Goal: Information Seeking & Learning: Learn about a topic

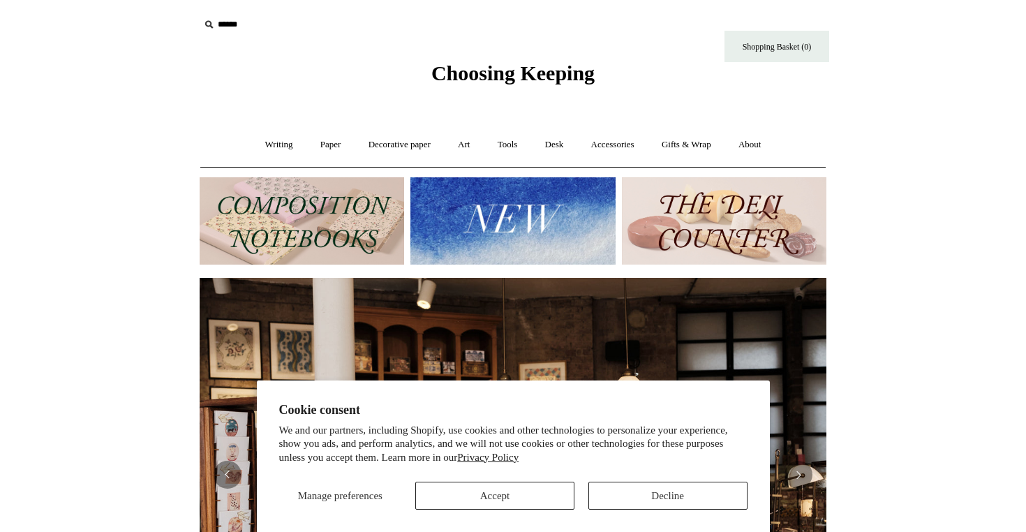
click at [552, 503] on button "Accept" at bounding box center [494, 496] width 159 height 28
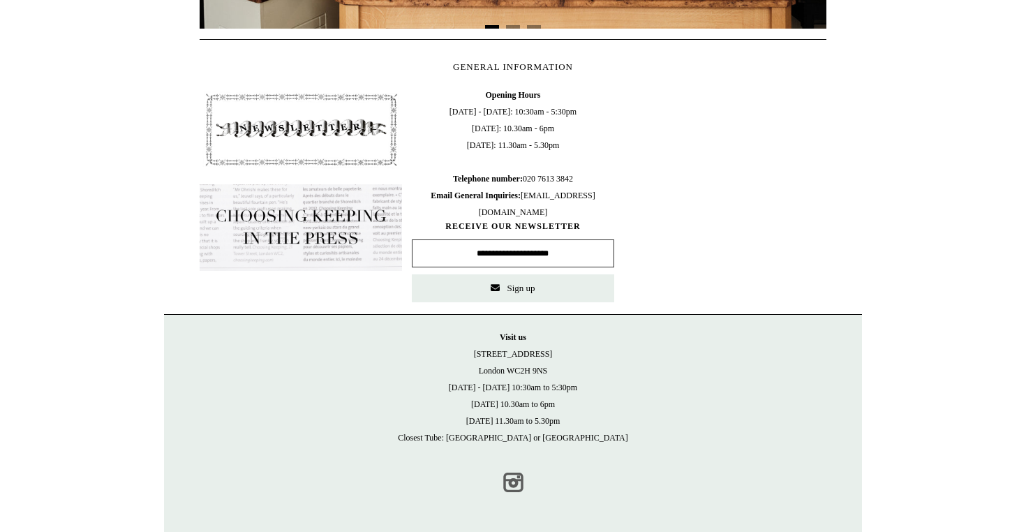
click at [517, 483] on link "Instagram" at bounding box center [513, 482] width 31 height 31
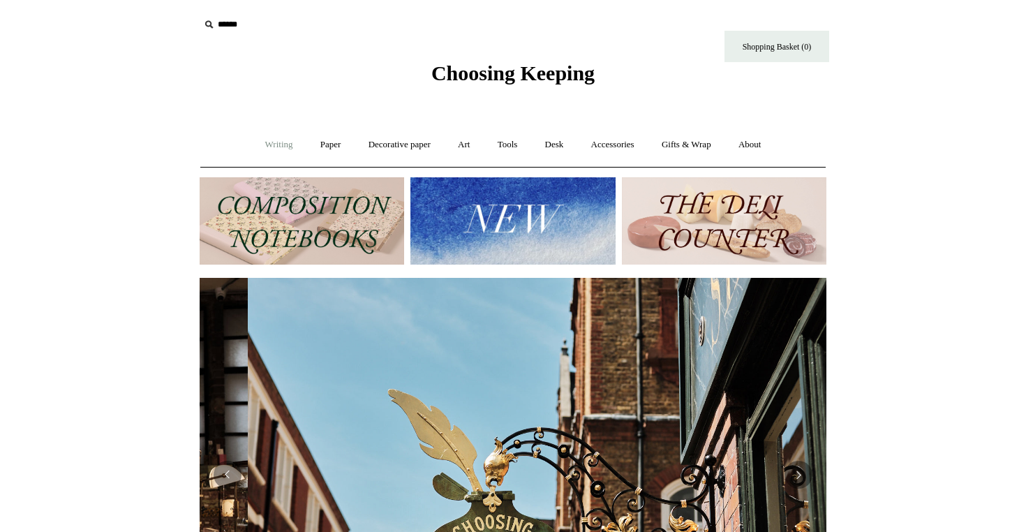
scroll to position [0, 627]
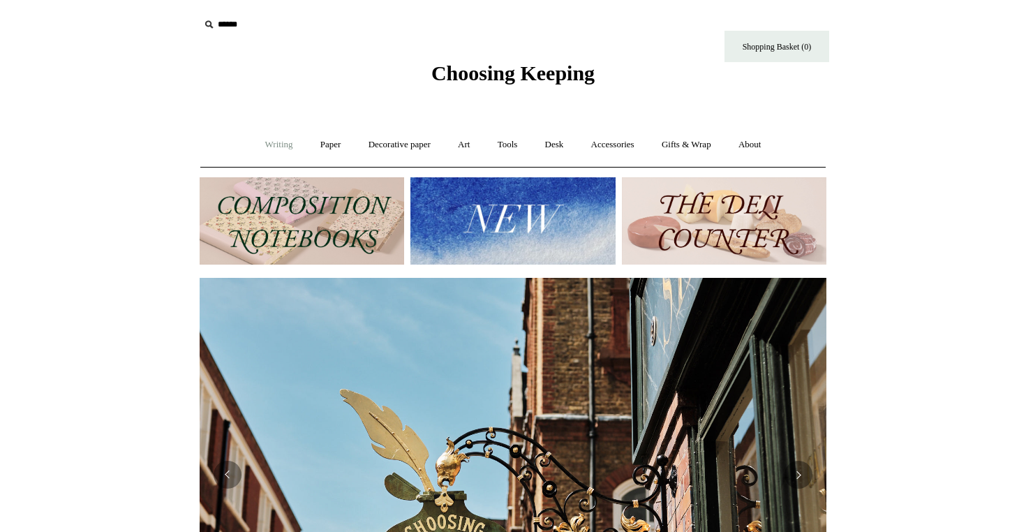
click at [269, 146] on link "Writing +" at bounding box center [279, 144] width 53 height 37
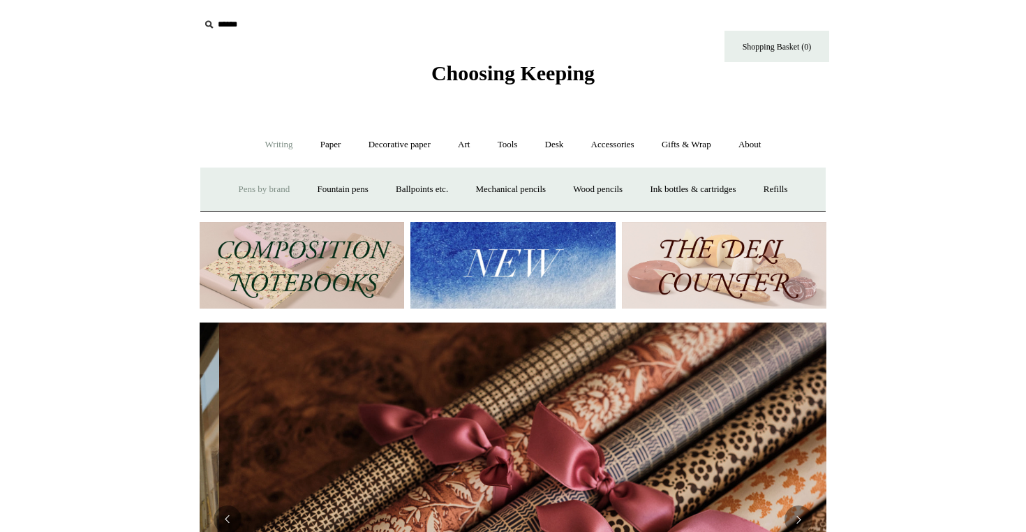
scroll to position [0, 1254]
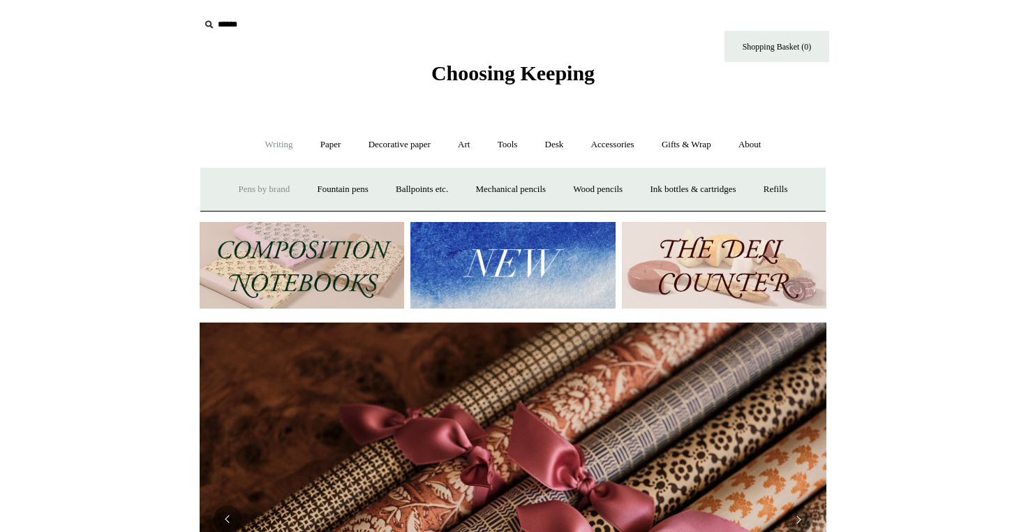
click at [246, 185] on link "Pens by brand +" at bounding box center [264, 189] width 77 height 37
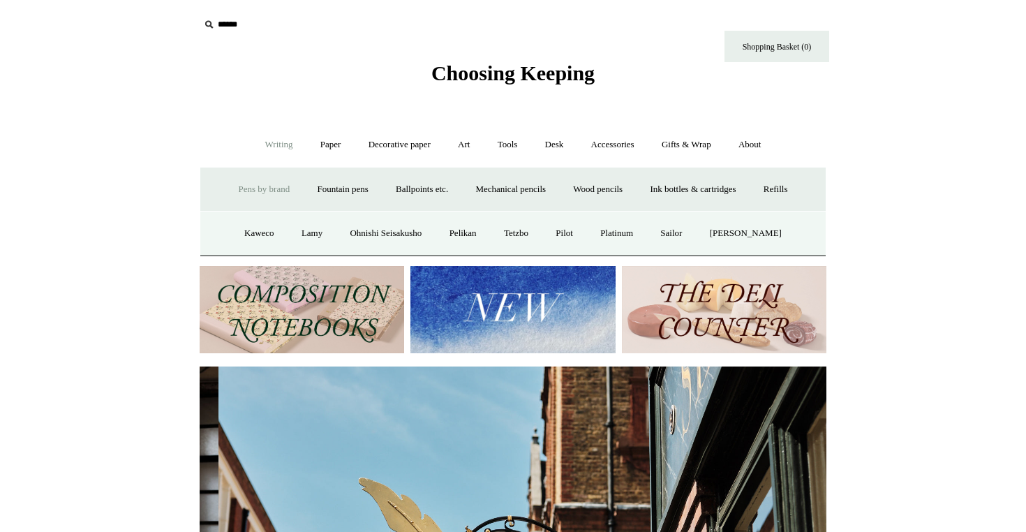
scroll to position [0, 627]
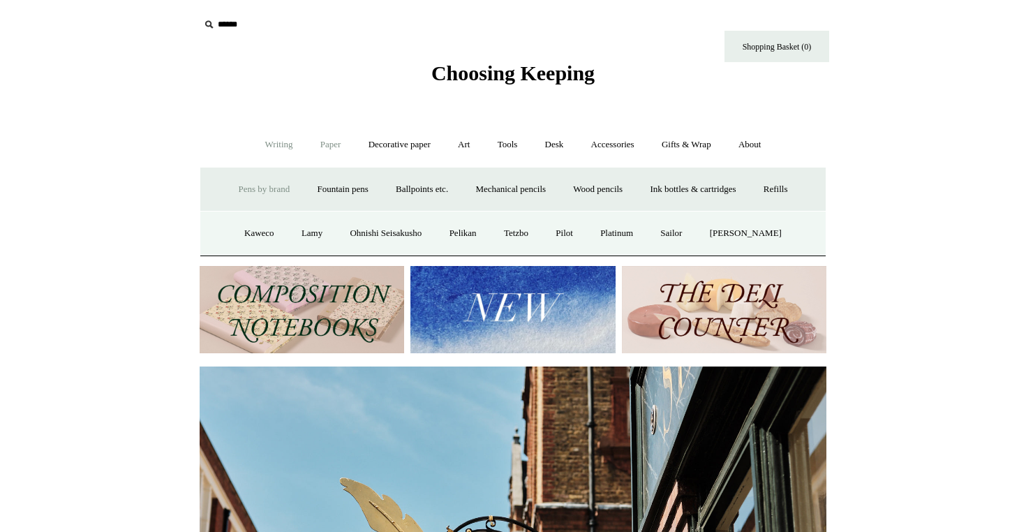
click at [316, 149] on link "Paper +" at bounding box center [331, 144] width 46 height 37
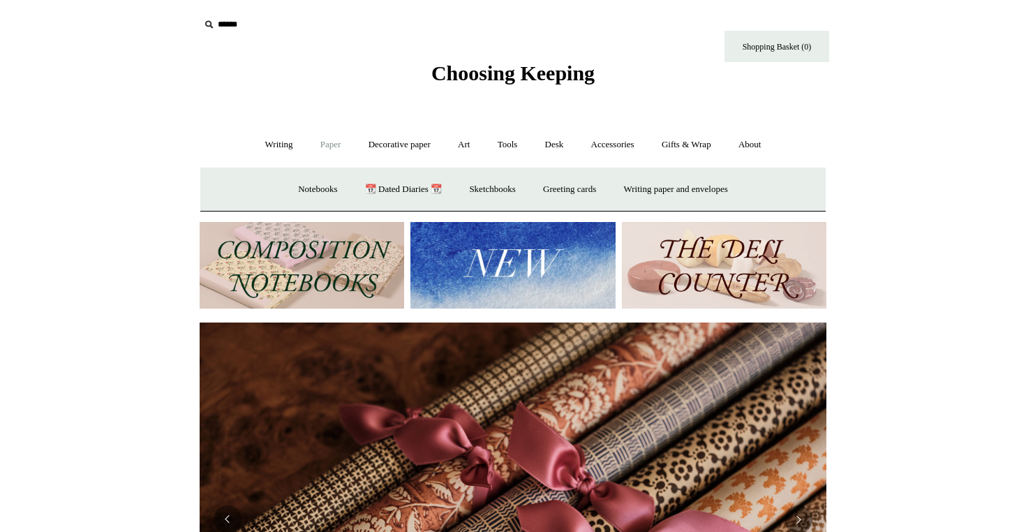
scroll to position [0, 1254]
click at [306, 185] on link "Notebooks +" at bounding box center [318, 189] width 64 height 37
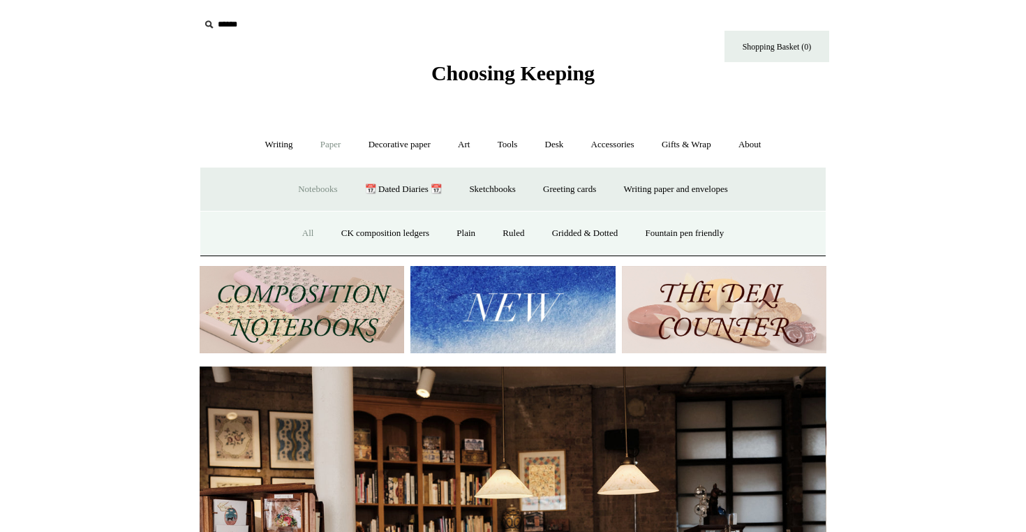
scroll to position [0, 0]
click at [292, 235] on link "All" at bounding box center [308, 233] width 37 height 37
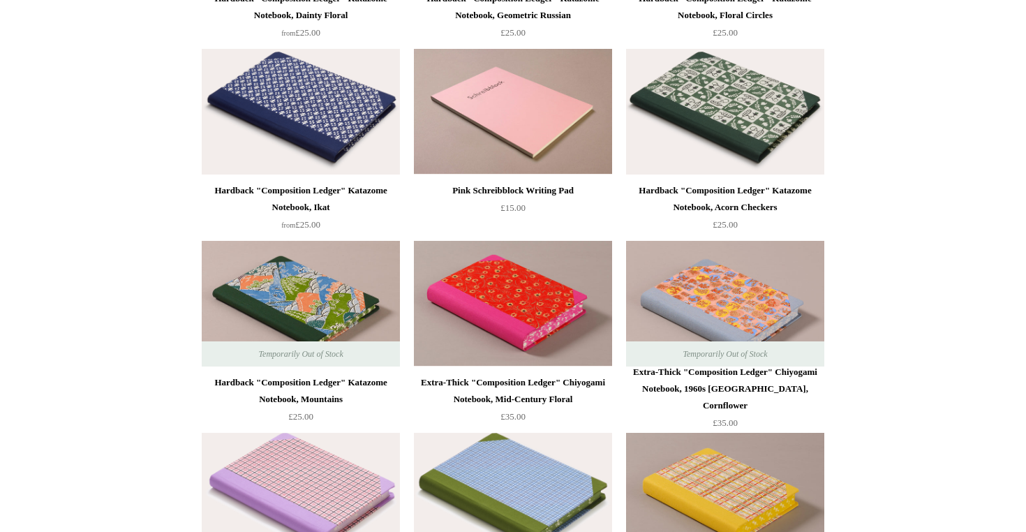
scroll to position [1671, 0]
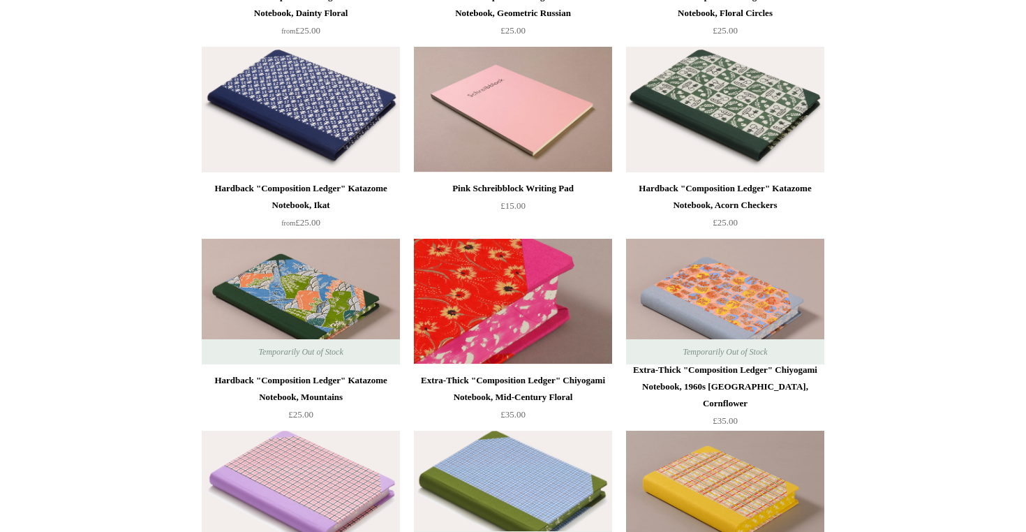
click at [519, 301] on img at bounding box center [513, 302] width 198 height 126
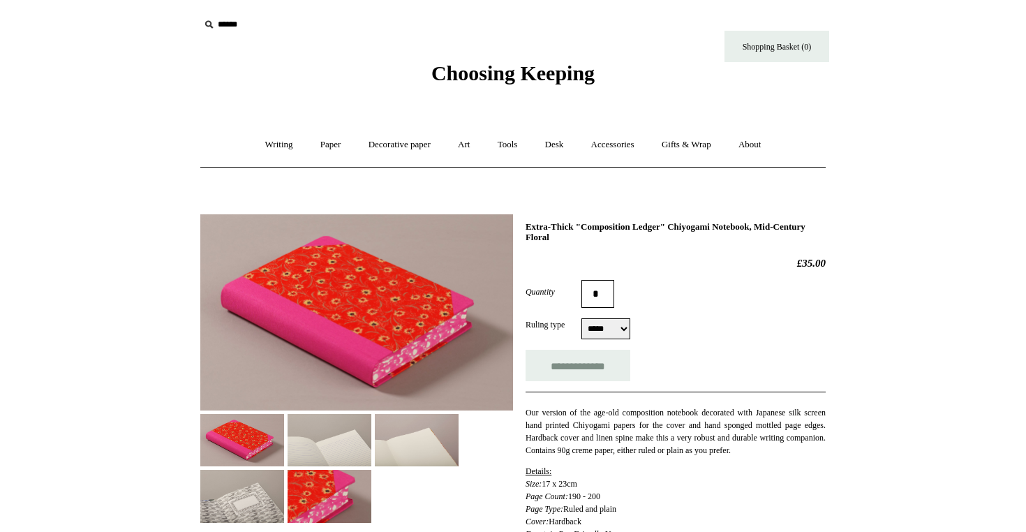
select select "*****"
click at [323, 448] on img at bounding box center [330, 440] width 84 height 52
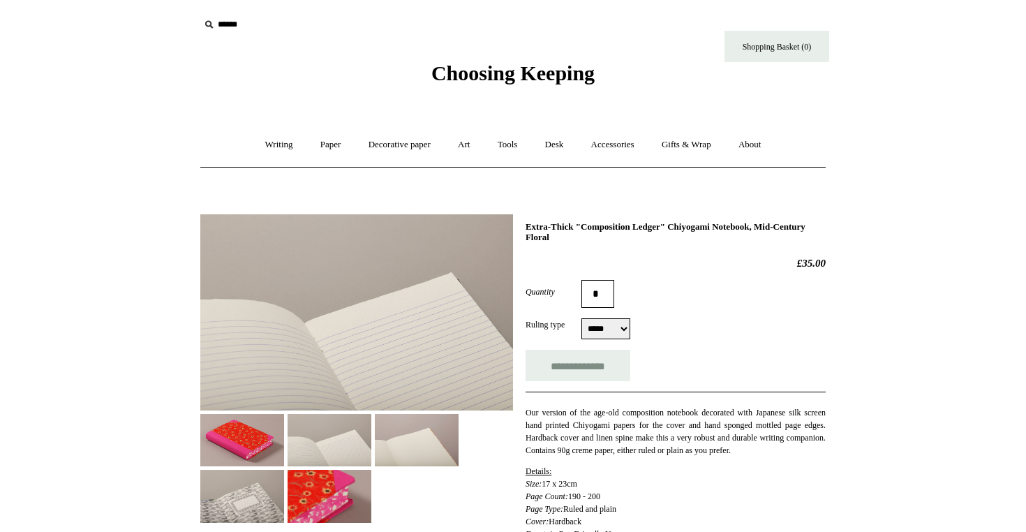
click at [422, 430] on img at bounding box center [417, 440] width 84 height 52
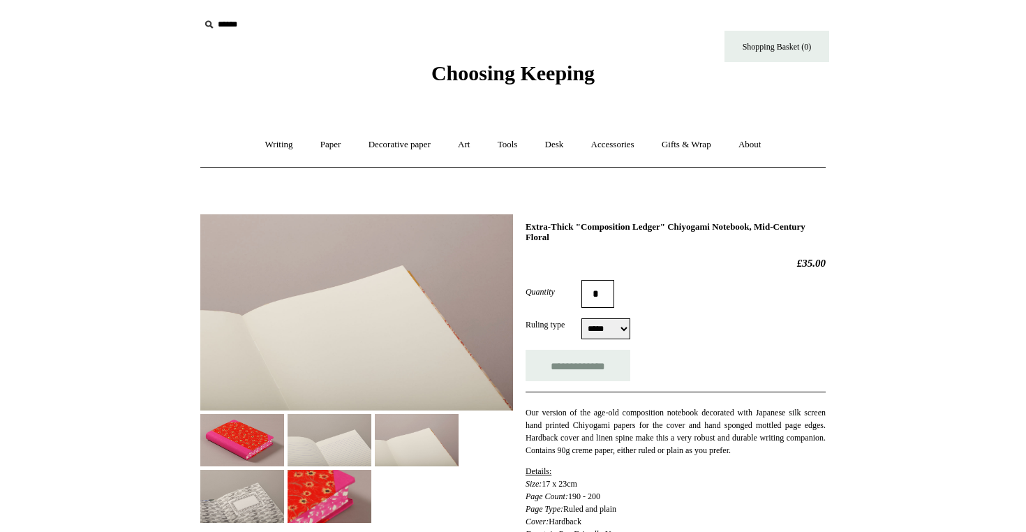
click at [302, 495] on img at bounding box center [330, 496] width 84 height 52
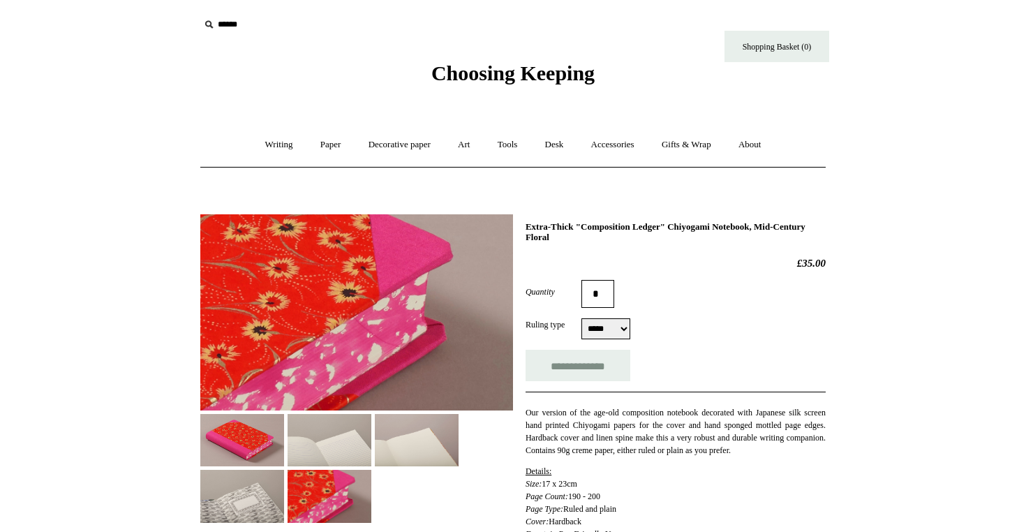
click at [232, 515] on img at bounding box center [242, 496] width 84 height 52
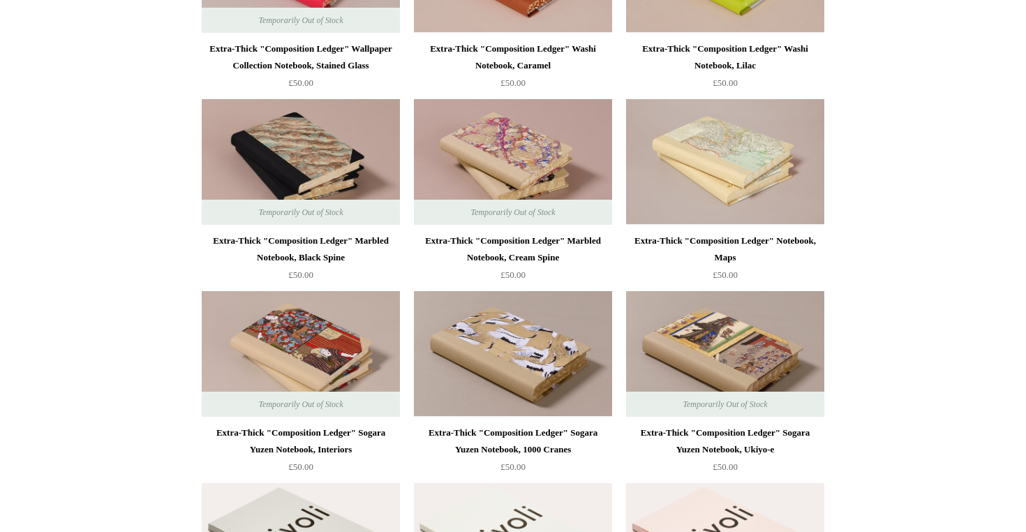
scroll to position [2771, 0]
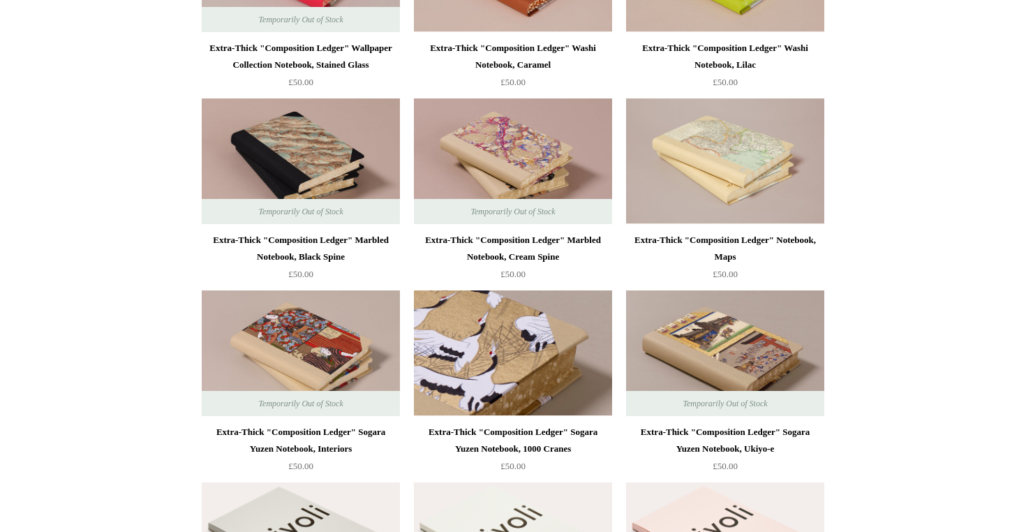
click at [532, 382] on img at bounding box center [513, 353] width 198 height 126
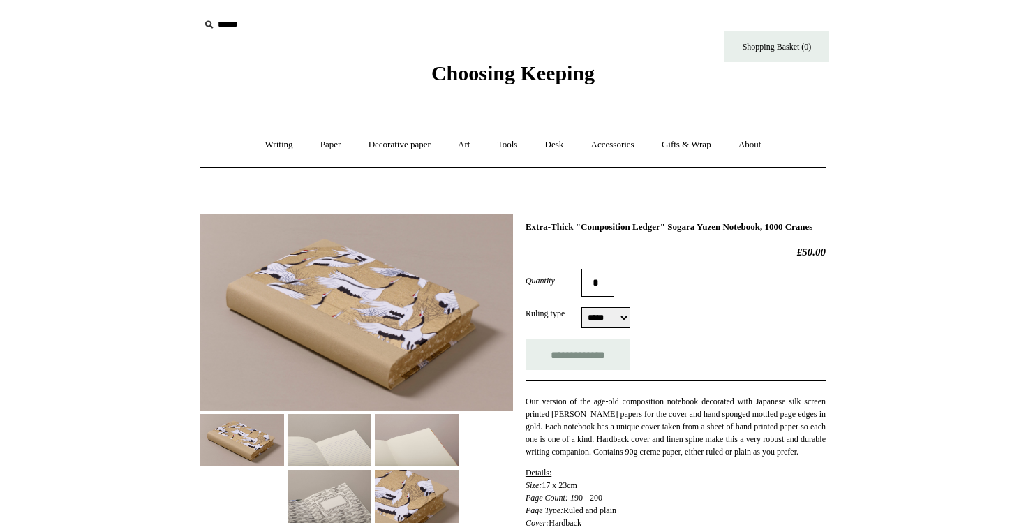
click at [330, 440] on img at bounding box center [330, 440] width 84 height 52
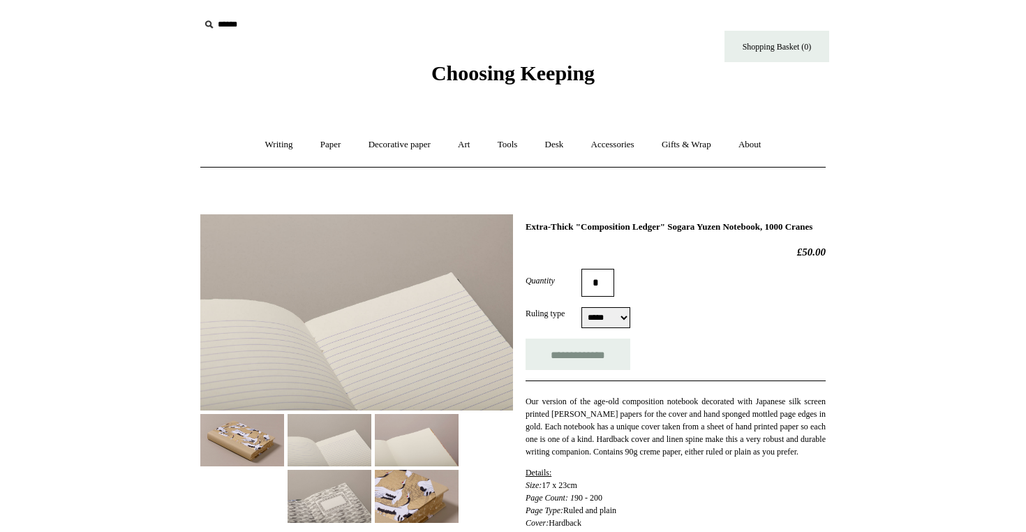
click at [411, 499] on img at bounding box center [417, 496] width 84 height 52
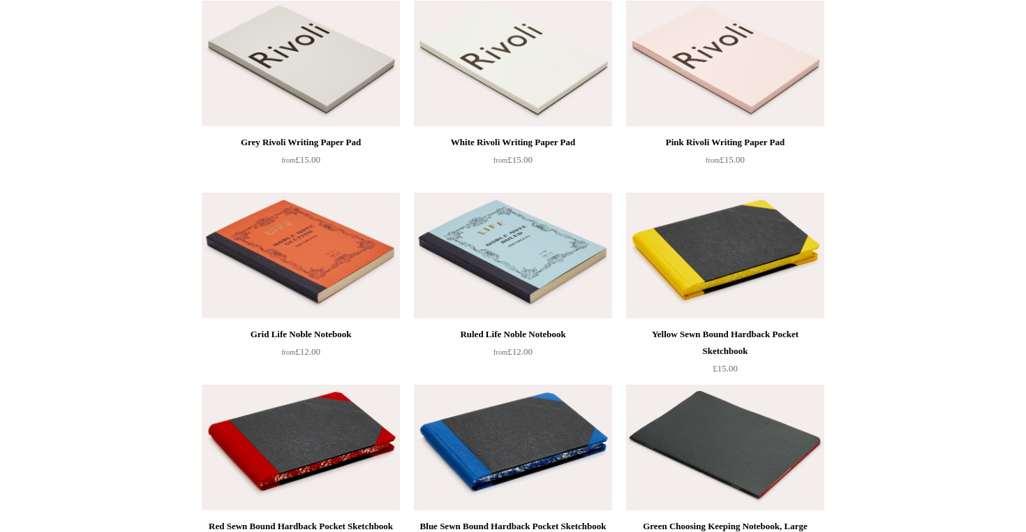
scroll to position [3257, 0]
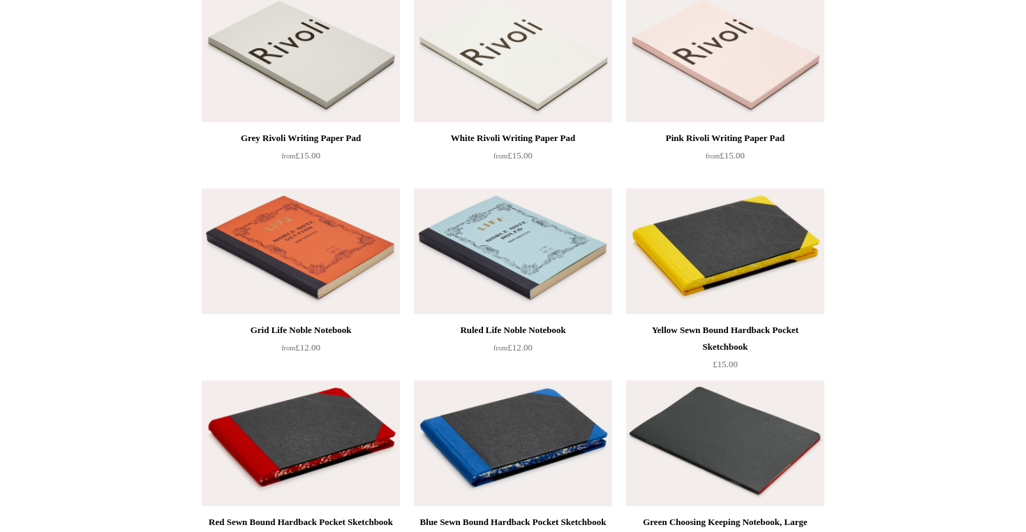
click at [744, 259] on img at bounding box center [725, 252] width 198 height 126
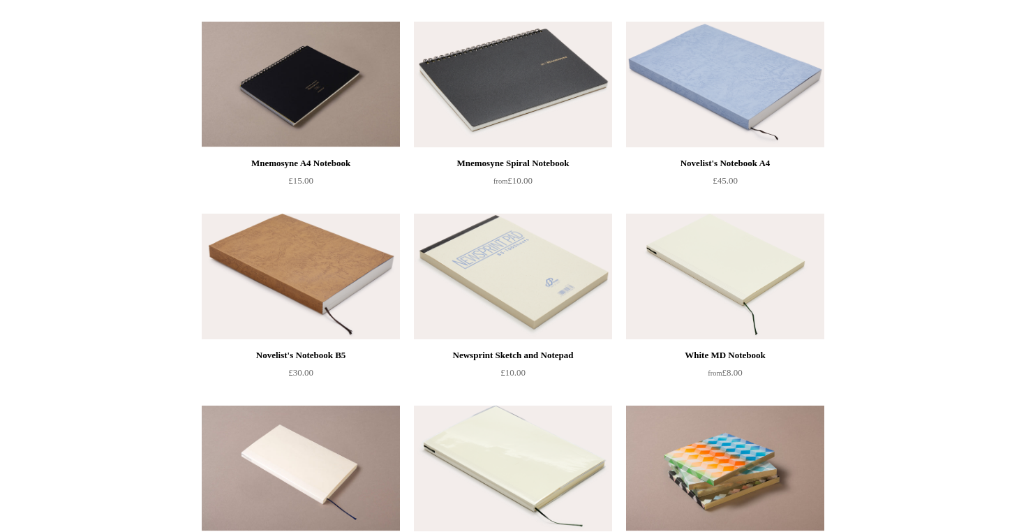
scroll to position [4769, 0]
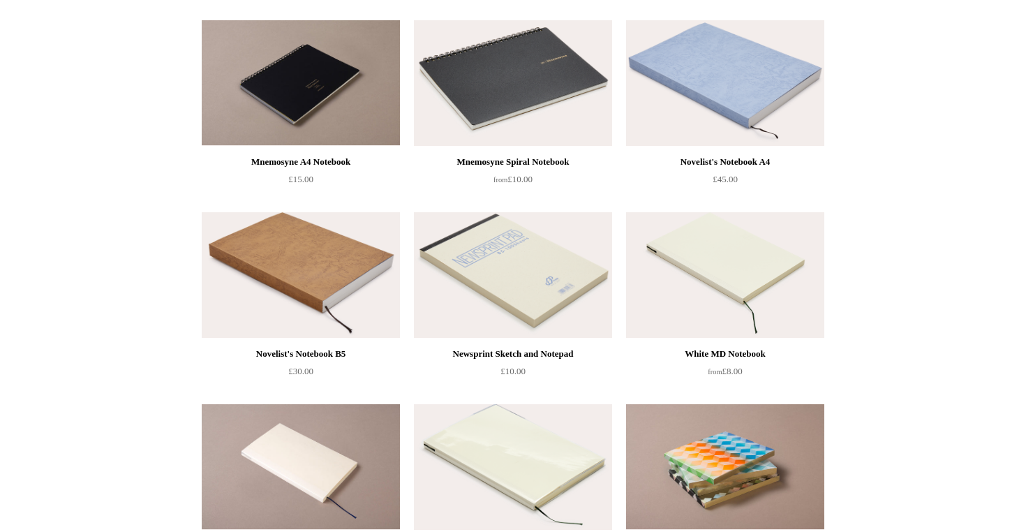
click at [755, 70] on img at bounding box center [725, 83] width 198 height 126
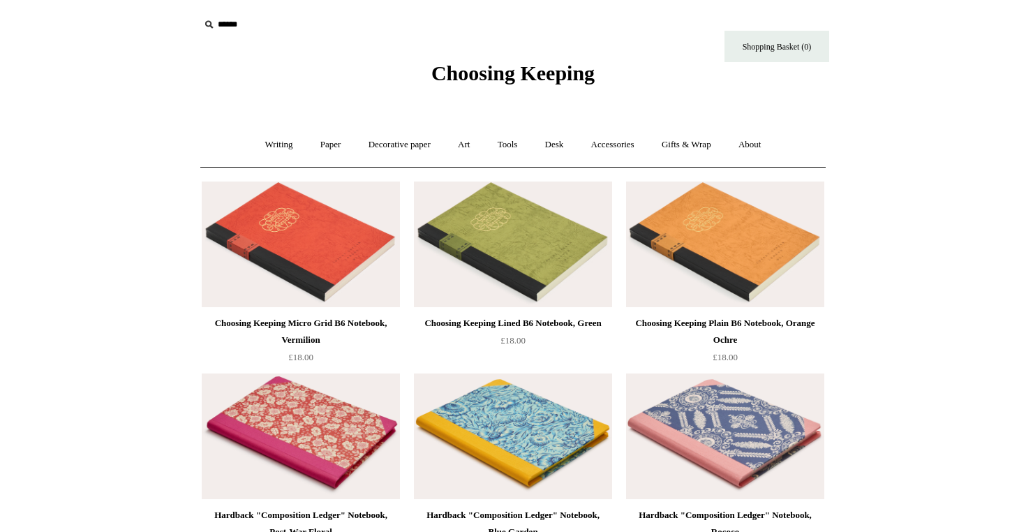
scroll to position [0, 0]
click at [468, 140] on link "Art +" at bounding box center [463, 144] width 37 height 37
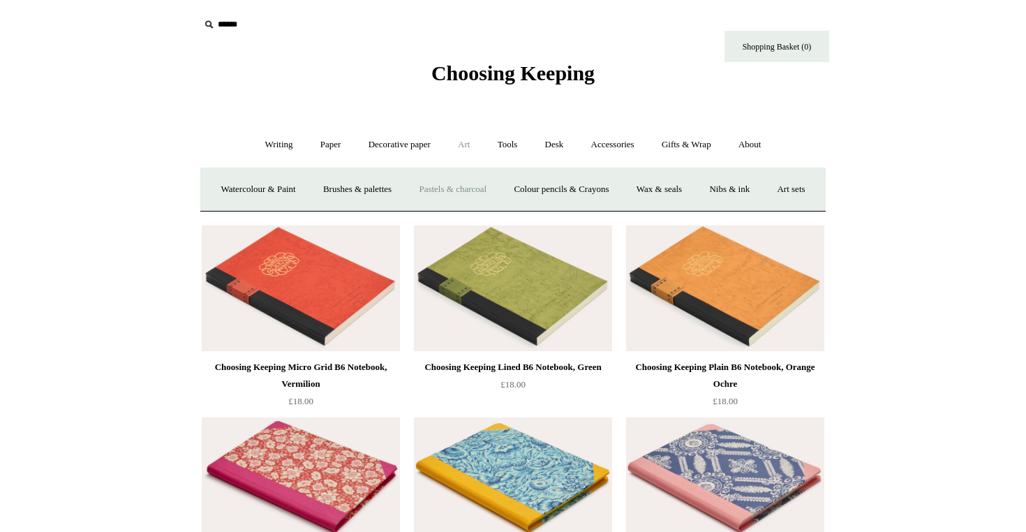
click at [471, 191] on link "Pastels & charcoal" at bounding box center [452, 189] width 93 height 37
click at [300, 181] on link "Watercolour & Paint" at bounding box center [258, 189] width 100 height 37
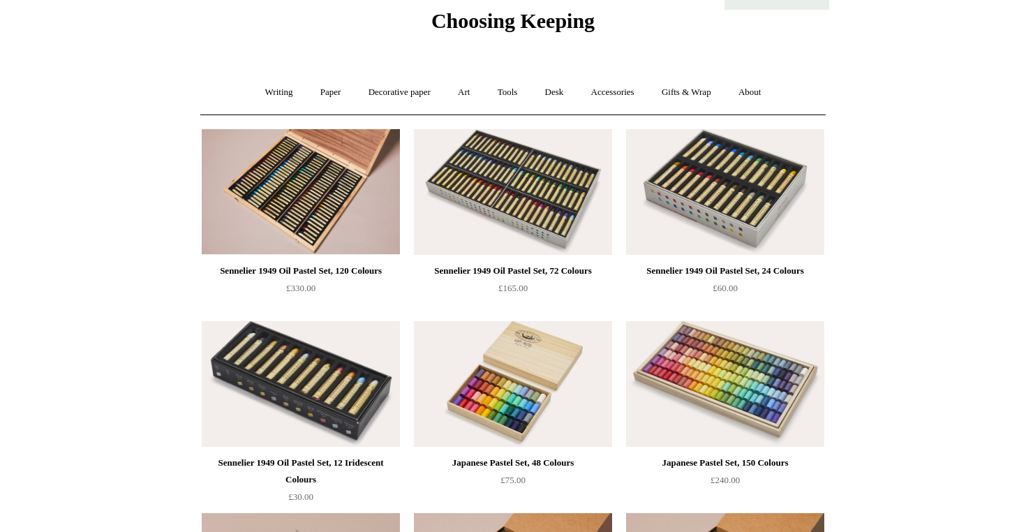
scroll to position [58, 0]
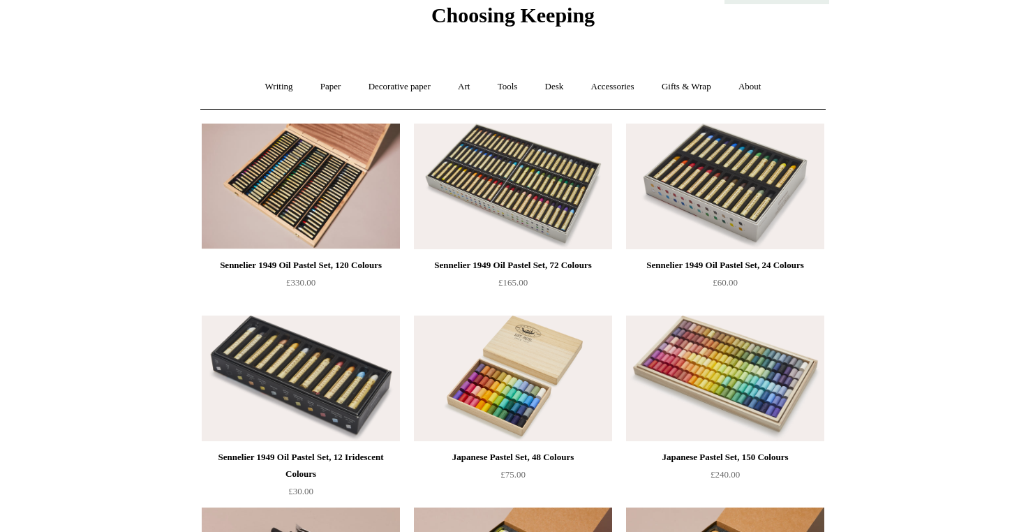
click at [780, 377] on img at bounding box center [725, 379] width 198 height 126
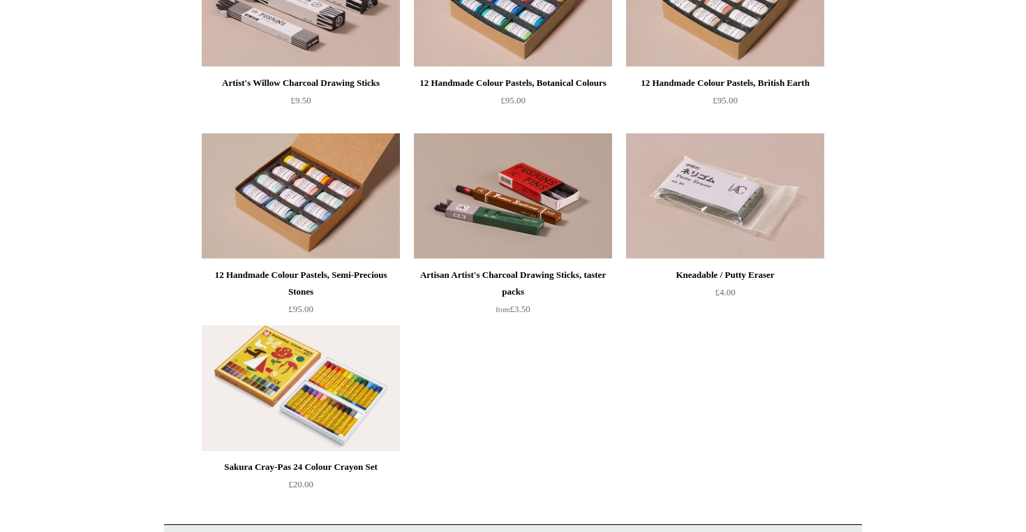
scroll to position [625, 0]
click at [736, 207] on img at bounding box center [725, 196] width 198 height 126
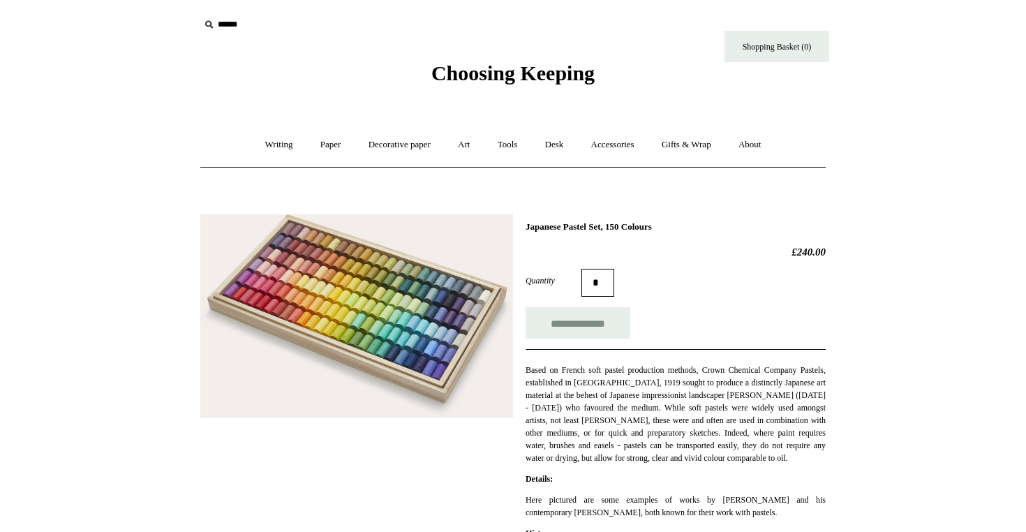
click at [359, 316] on img at bounding box center [356, 316] width 313 height 205
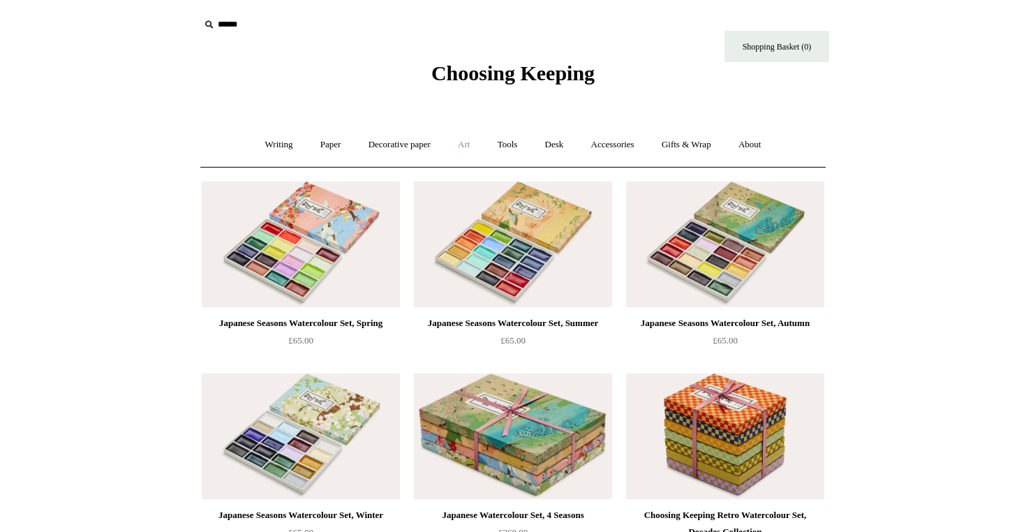
click at [468, 143] on link "Art +" at bounding box center [463, 144] width 37 height 37
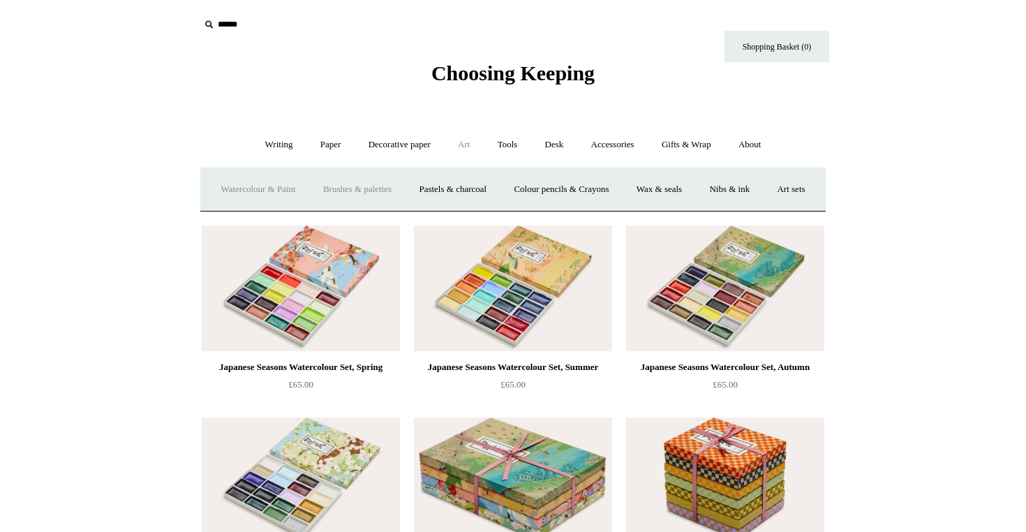
click at [399, 184] on link "Brushes & palettes" at bounding box center [358, 189] width 94 height 37
